Goal: Information Seeking & Learning: Understand process/instructions

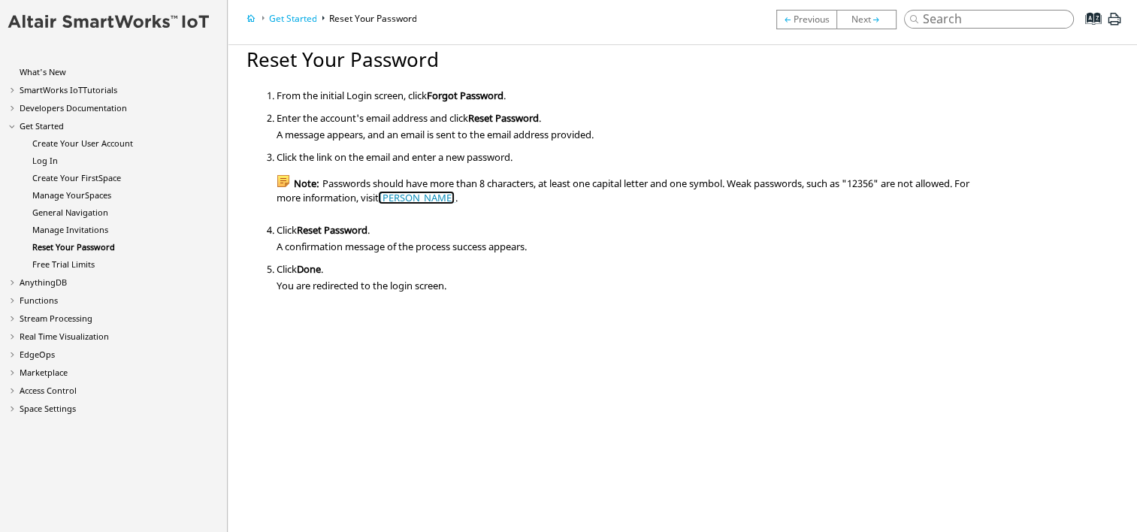
click at [431, 201] on link "[PERSON_NAME]" at bounding box center [416, 198] width 77 height 14
drag, startPoint x: 461, startPoint y: 183, endPoint x: 637, endPoint y: 183, distance: 175.9
click at [637, 183] on div "Note: Passwords should have more than 8 characters, at least one capital letter…" at bounding box center [624, 190] width 696 height 27
click at [466, 95] on span "Forgot Password" at bounding box center [464, 96] width 77 height 14
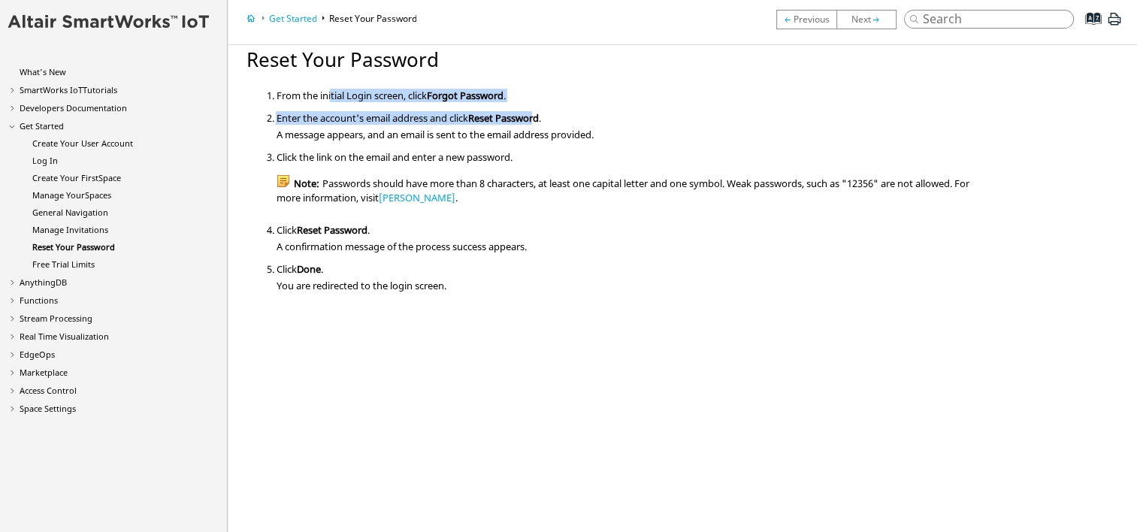
drag, startPoint x: 331, startPoint y: 96, endPoint x: 541, endPoint y: 120, distance: 211.8
click at [541, 120] on ol "From the initial Login screen, click Forgot Password . Enter the account's emai…" at bounding box center [609, 193] width 726 height 209
click at [538, 120] on span "Reset Password" at bounding box center [502, 118] width 71 height 14
